Goal: Task Accomplishment & Management: Manage account settings

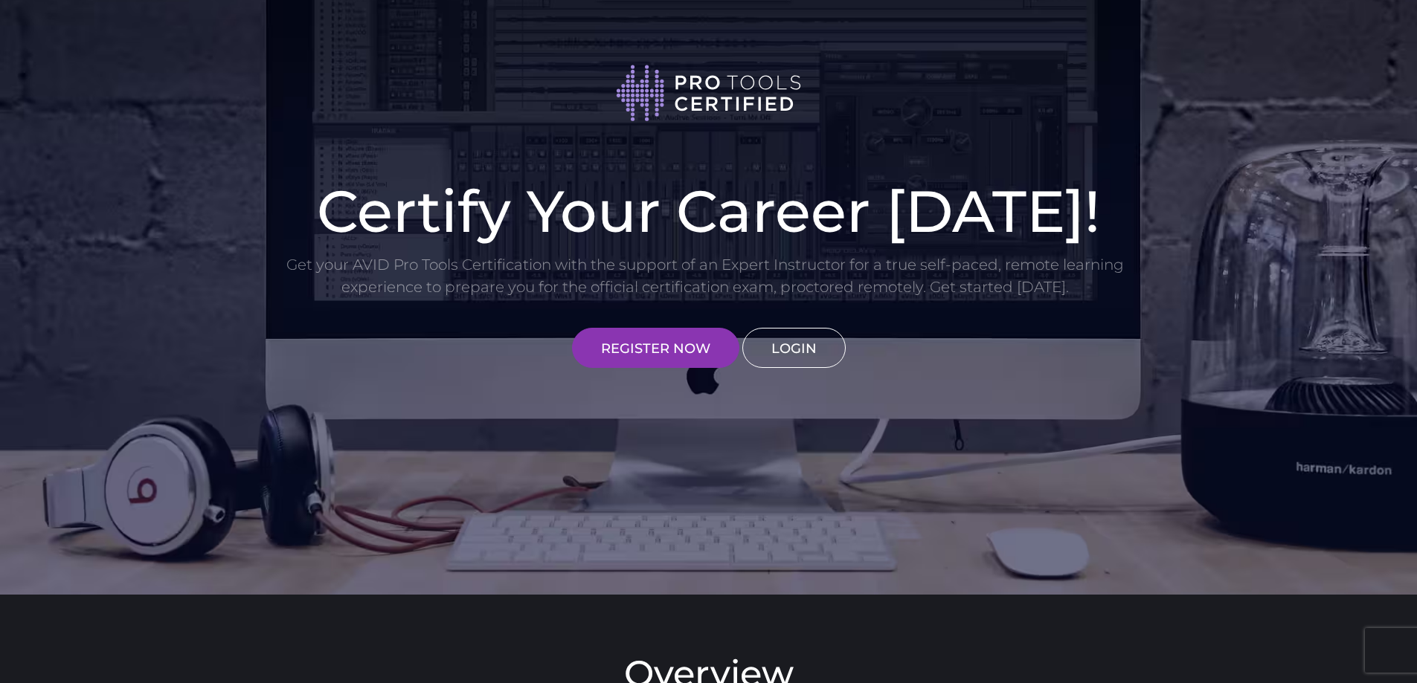
type input "[DOMAIN_NAME][EMAIL_ADDRESS][PERSON_NAME][DOMAIN_NAME]"
click at [823, 347] on link "LOGIN" at bounding box center [793, 348] width 103 height 40
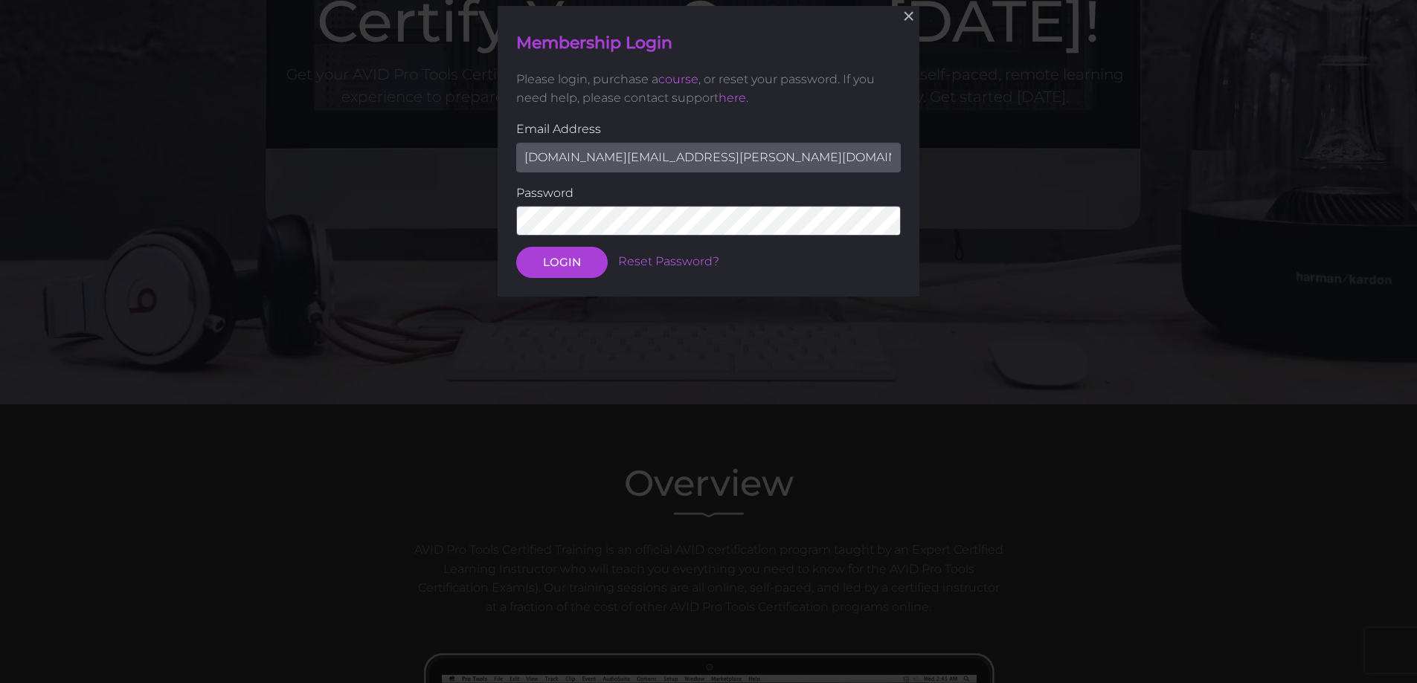
scroll to position [191, 0]
click at [549, 266] on button "LOGIN" at bounding box center [561, 261] width 91 height 31
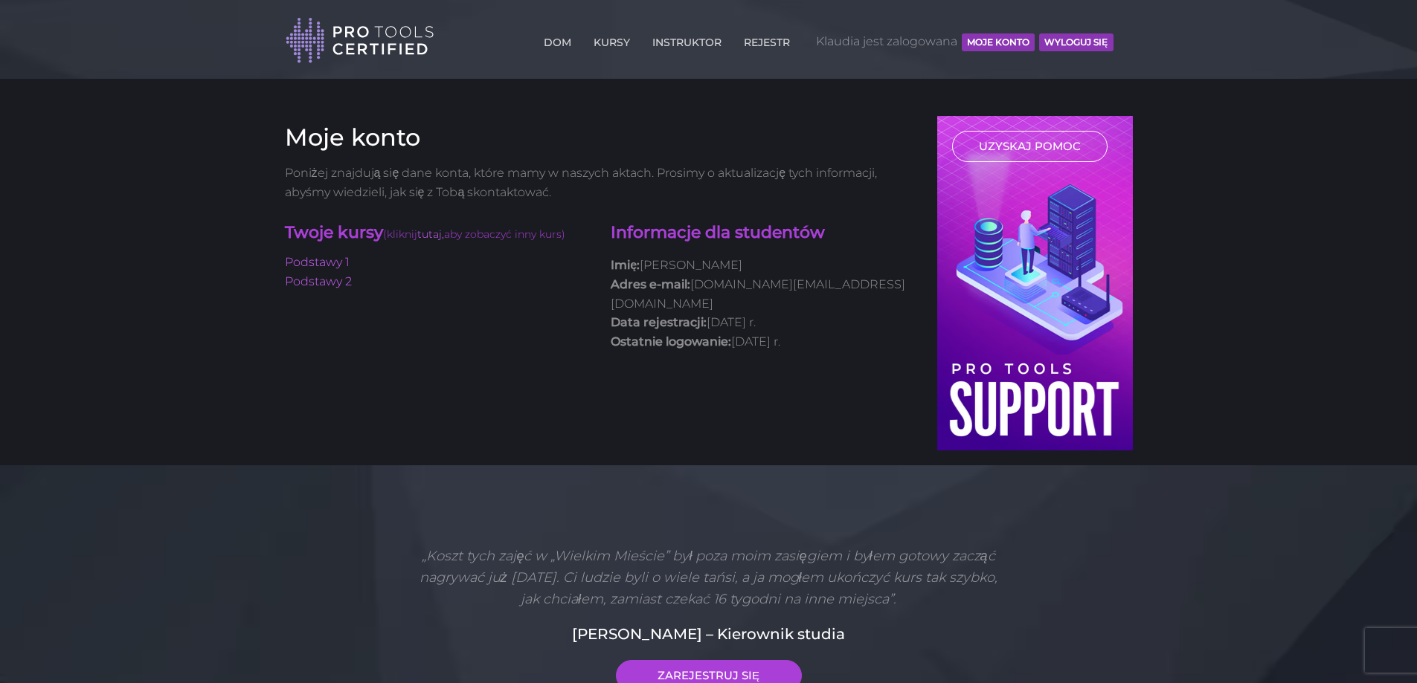
click at [1032, 132] on link "UZYSKAJ POMOC" at bounding box center [1029, 146] width 155 height 31
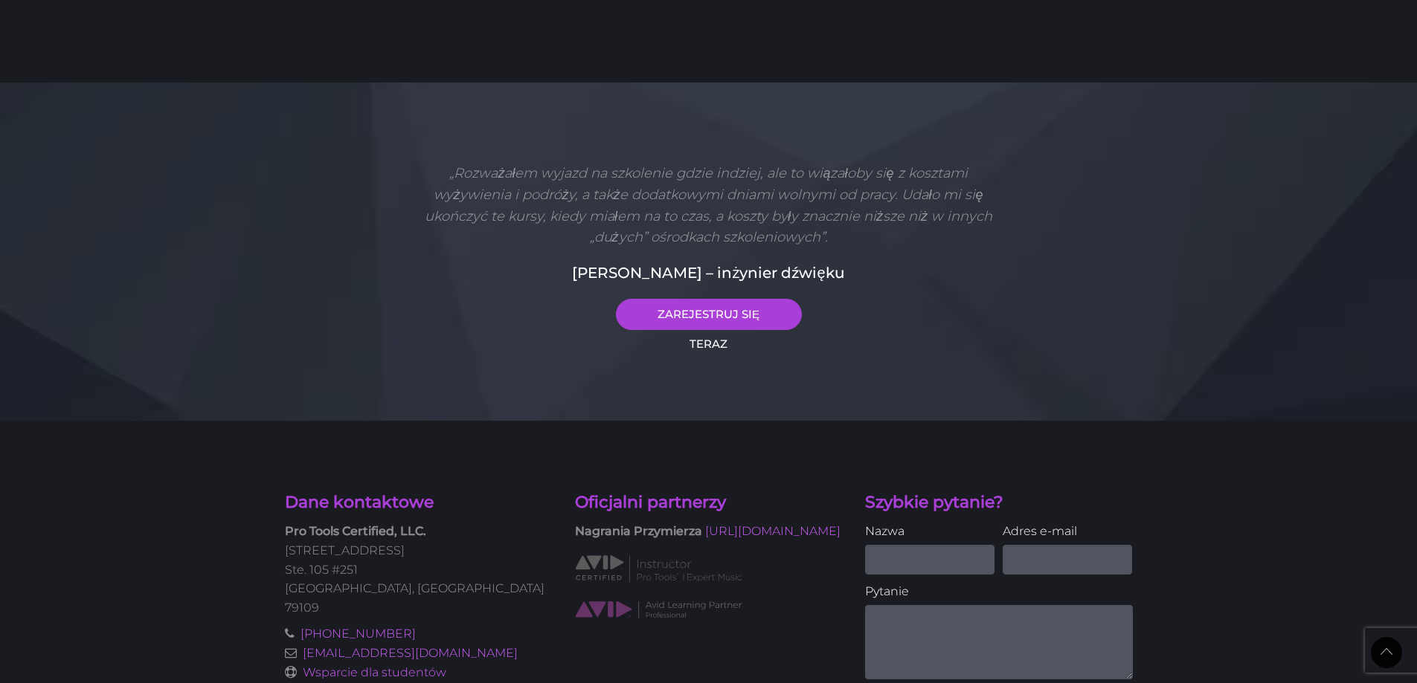
scroll to position [223, 0]
